Goal: Transaction & Acquisition: Purchase product/service

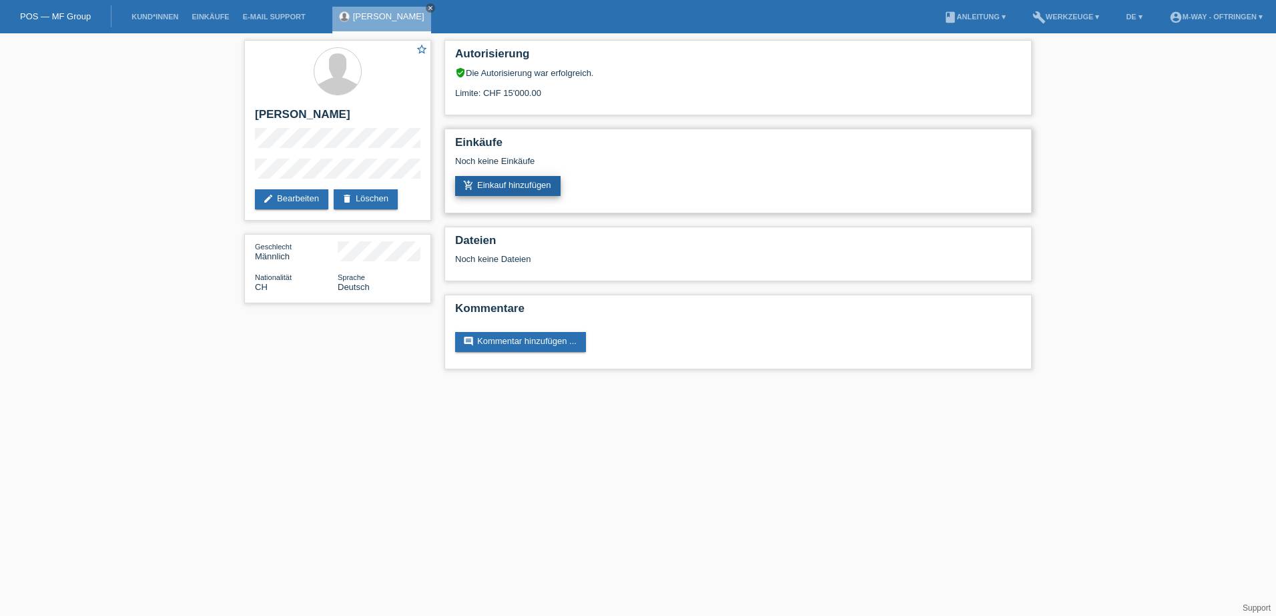
click at [487, 182] on link "add_shopping_cart Einkauf hinzufügen" at bounding box center [507, 186] width 105 height 20
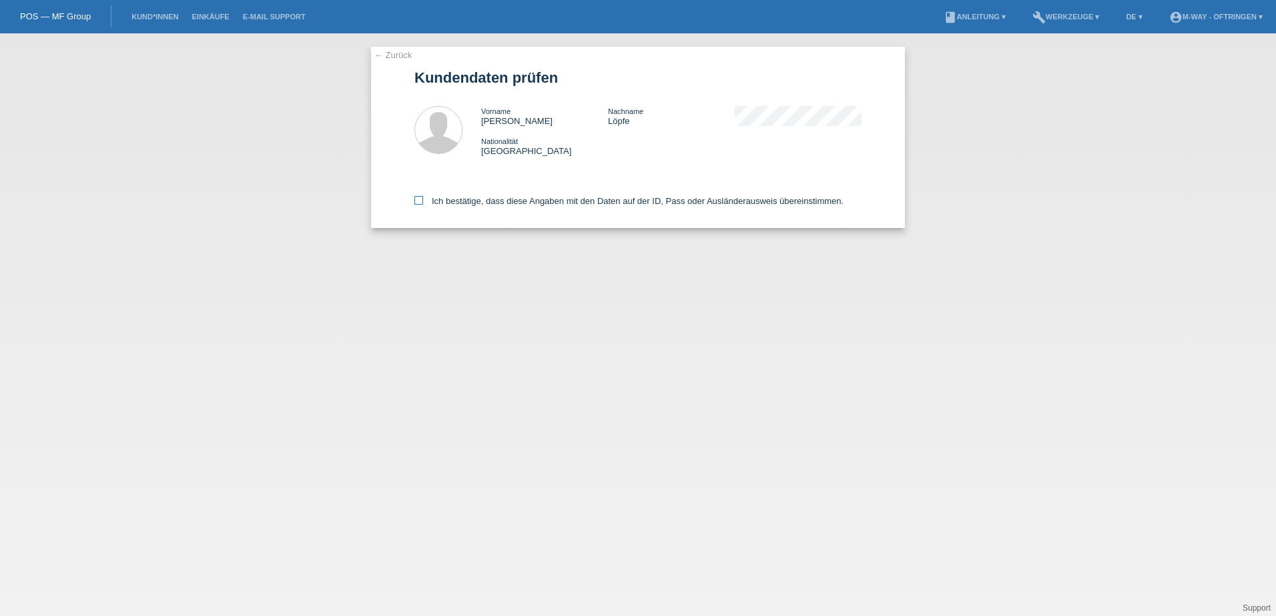
click at [418, 200] on icon at bounding box center [418, 200] width 9 height 9
click at [418, 200] on input "Ich bestätige, dass diese Angaben mit den Daten auf der ID, Pass oder Ausländer…" at bounding box center [418, 200] width 9 height 9
checkbox input "true"
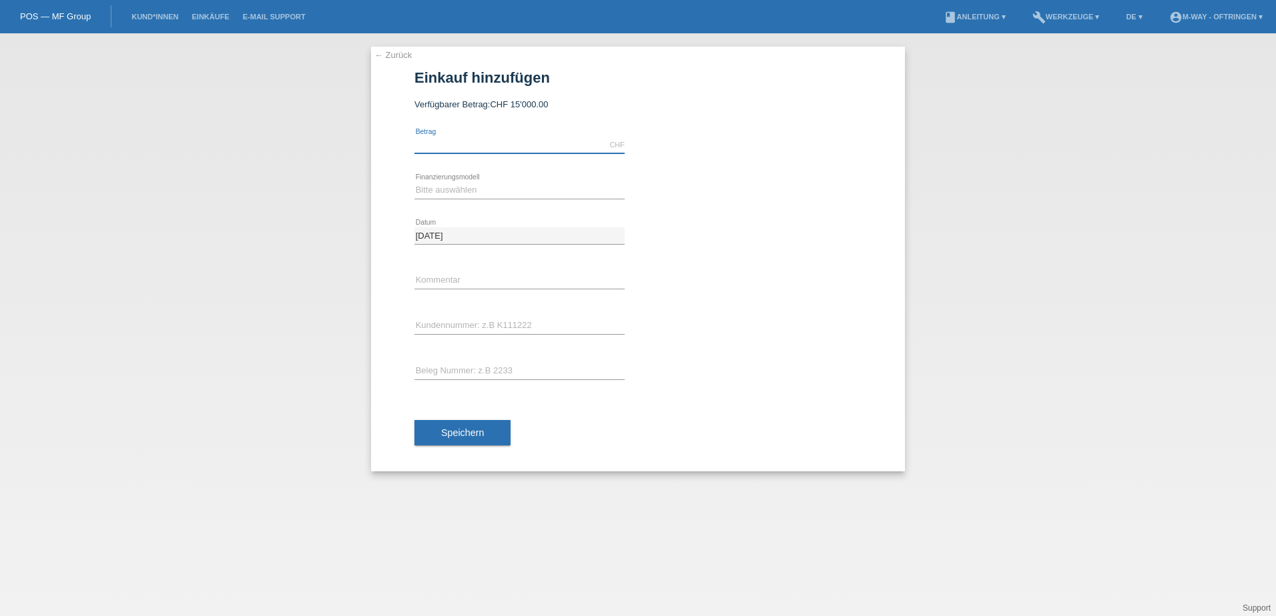
click at [475, 147] on input "text" at bounding box center [519, 145] width 210 height 17
type input "2999.00"
click at [476, 187] on select "Bitte auswählen Fixe Raten Kauf auf Rechnung mit Teilzahlungsoption" at bounding box center [519, 190] width 210 height 16
select select "77"
click at [414, 182] on select "Bitte auswählen Fixe Raten Kauf auf Rechnung mit Teilzahlungsoption" at bounding box center [519, 190] width 210 height 16
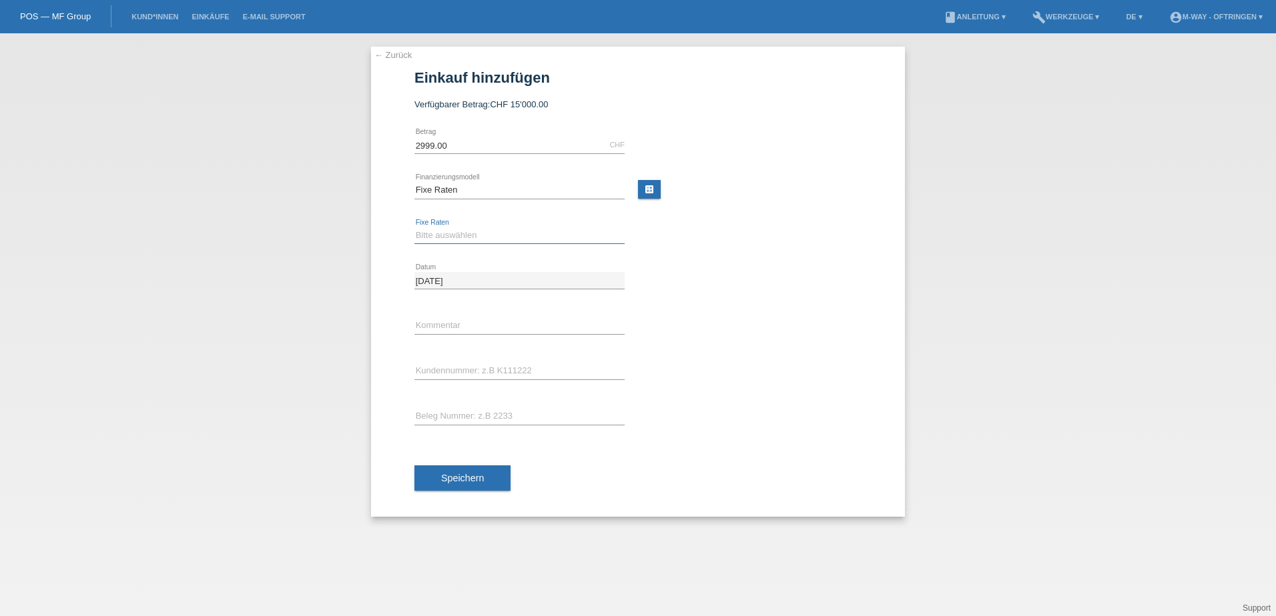
click at [442, 238] on select "Bitte auswählen 4 Raten 5 Raten 6 Raten 7 Raten 8 Raten 9 Raten 10 Raten 11 Rat…" at bounding box center [519, 235] width 210 height 16
select select "202"
click at [414, 227] on select "Bitte auswählen 4 Raten 5 Raten 6 Raten 7 Raten 8 Raten 9 Raten 10 Raten 11 Rat…" at bounding box center [519, 235] width 210 height 16
click at [454, 372] on input "text" at bounding box center [519, 371] width 210 height 17
type input "K194236"
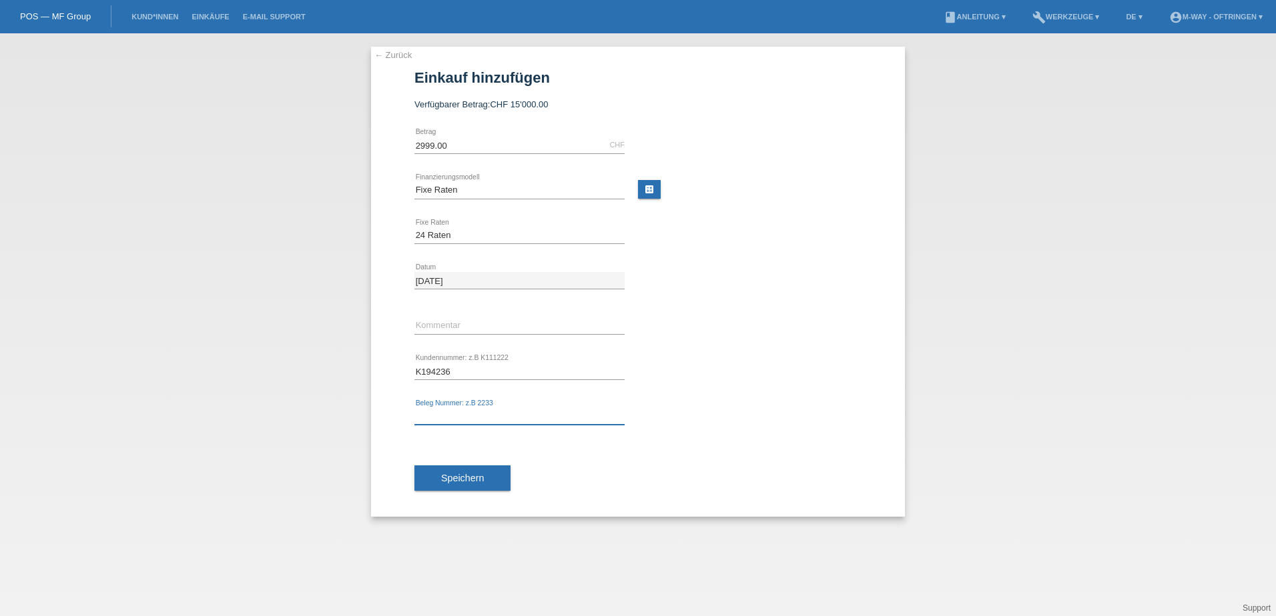
click at [430, 418] on input "text" at bounding box center [519, 416] width 210 height 17
type input "3142"
click at [486, 482] on button "Speichern" at bounding box center [462, 478] width 96 height 25
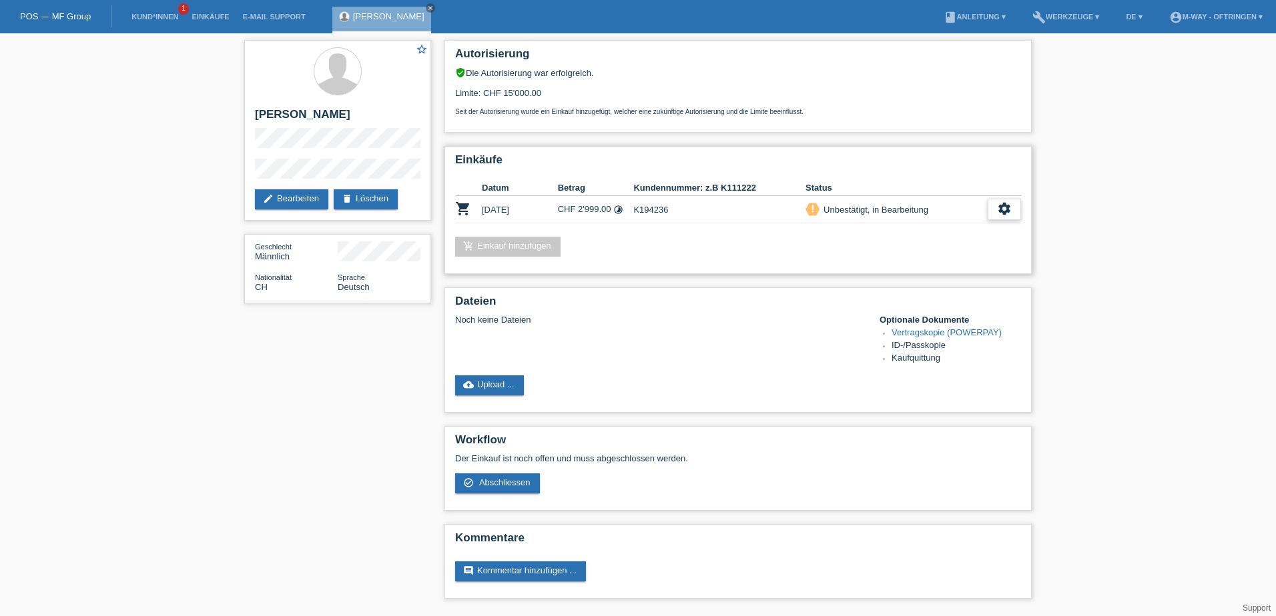
click at [1006, 209] on icon "settings" at bounding box center [1004, 208] width 15 height 15
click at [900, 272] on span "Abschliessen" at bounding box center [898, 270] width 55 height 16
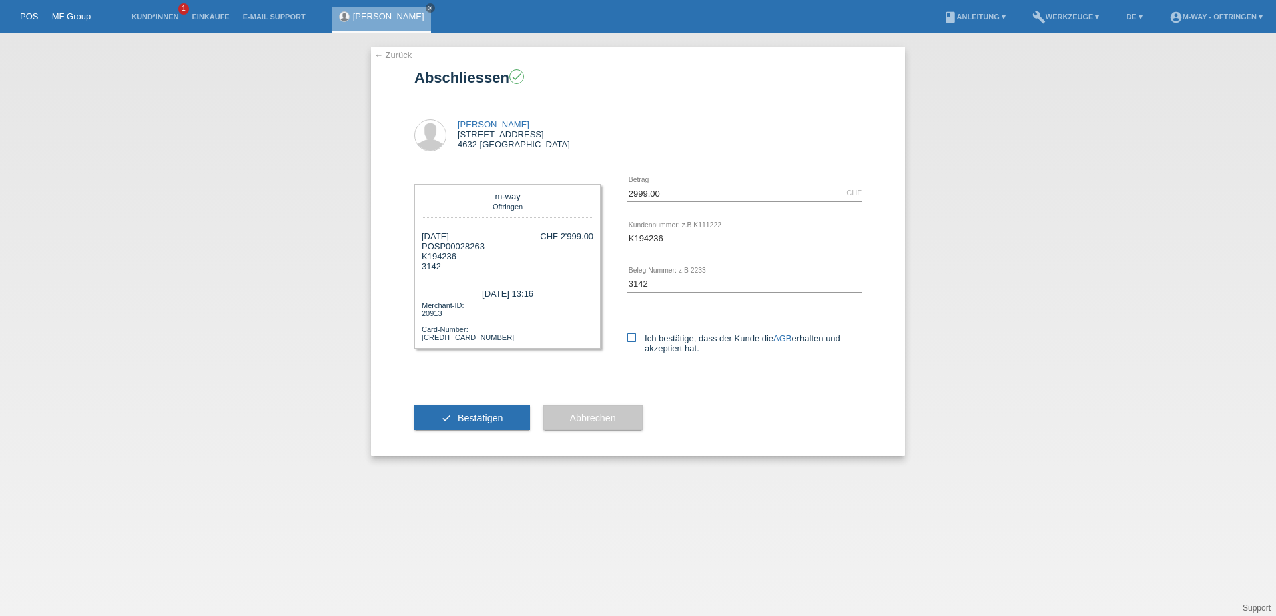
click at [630, 341] on icon at bounding box center [631, 338] width 9 height 9
click at [630, 341] on input "Ich bestätige, dass der Kunde die AGB erhalten und akzeptiert hat." at bounding box center [631, 338] width 9 height 9
checkbox input "true"
click at [458, 418] on span "Bestätigen" at bounding box center [480, 418] width 45 height 11
